Goal: Submit feedback/report problem

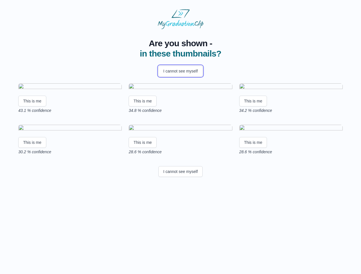
click at [180, 71] on button "I cannot see myself" at bounding box center [180, 71] width 44 height 11
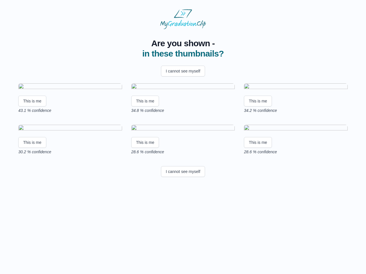
click at [32, 150] on html "Are you shown - in these thumbnails? I cannot see myself This is me 43.1 % conf…" at bounding box center [183, 94] width 366 height 188
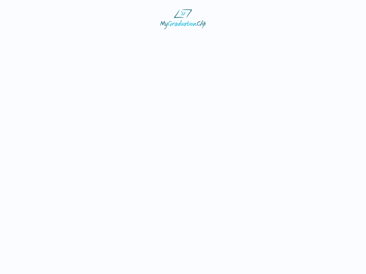
click at [143, 38] on html at bounding box center [183, 19] width 366 height 38
click at [254, 38] on html at bounding box center [183, 19] width 366 height 38
click at [32, 38] on html at bounding box center [183, 19] width 366 height 38
click at [143, 38] on html at bounding box center [183, 19] width 366 height 38
click at [254, 38] on html at bounding box center [183, 19] width 366 height 38
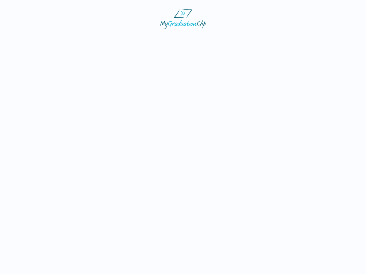
click at [180, 38] on html at bounding box center [183, 19] width 366 height 38
